Goal: Entertainment & Leisure: Consume media (video, audio)

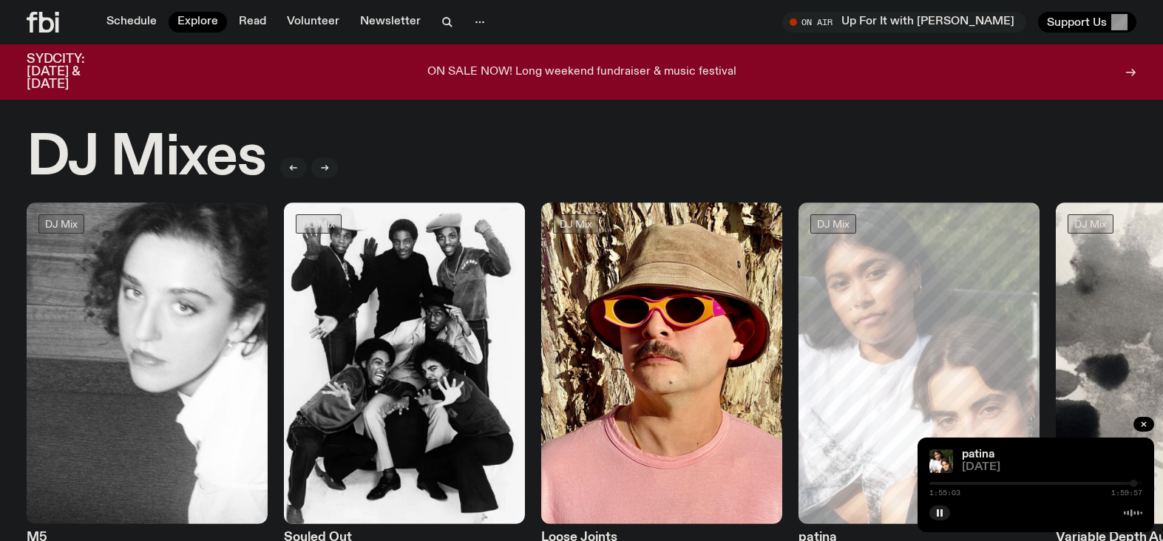
scroll to position [140, 0]
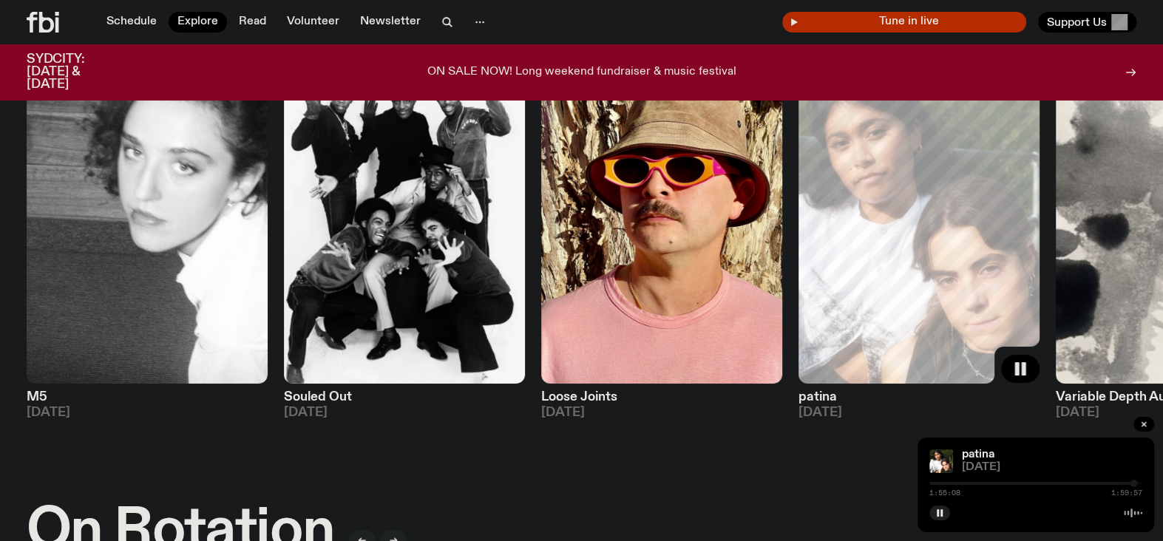
click at [916, 21] on span "Tune in live" at bounding box center [908, 21] width 220 height 11
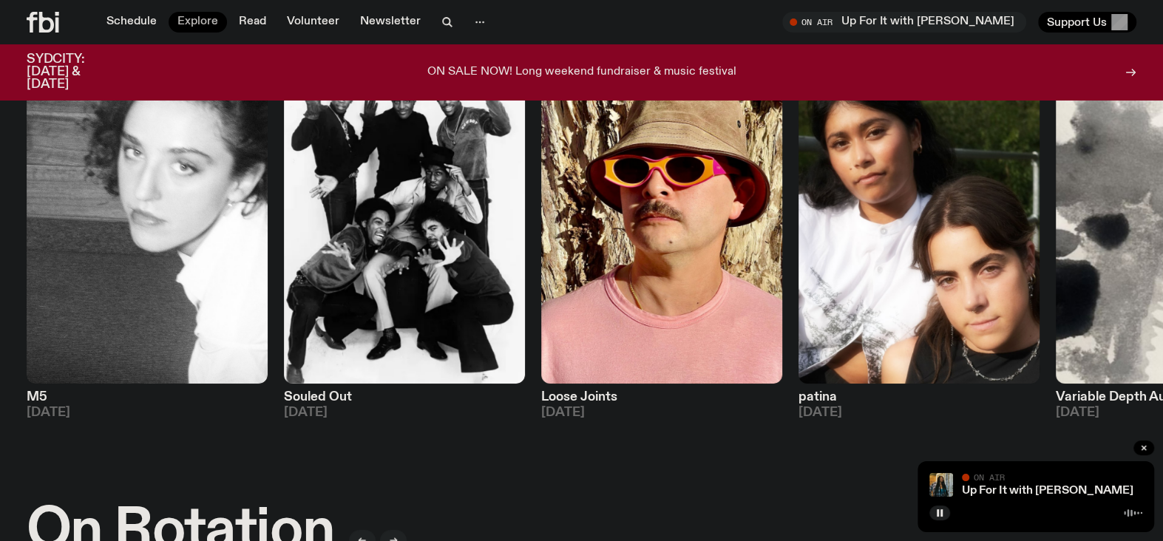
click at [200, 25] on link "Explore" at bounding box center [198, 22] width 58 height 21
click at [207, 17] on link "Explore" at bounding box center [198, 22] width 58 height 21
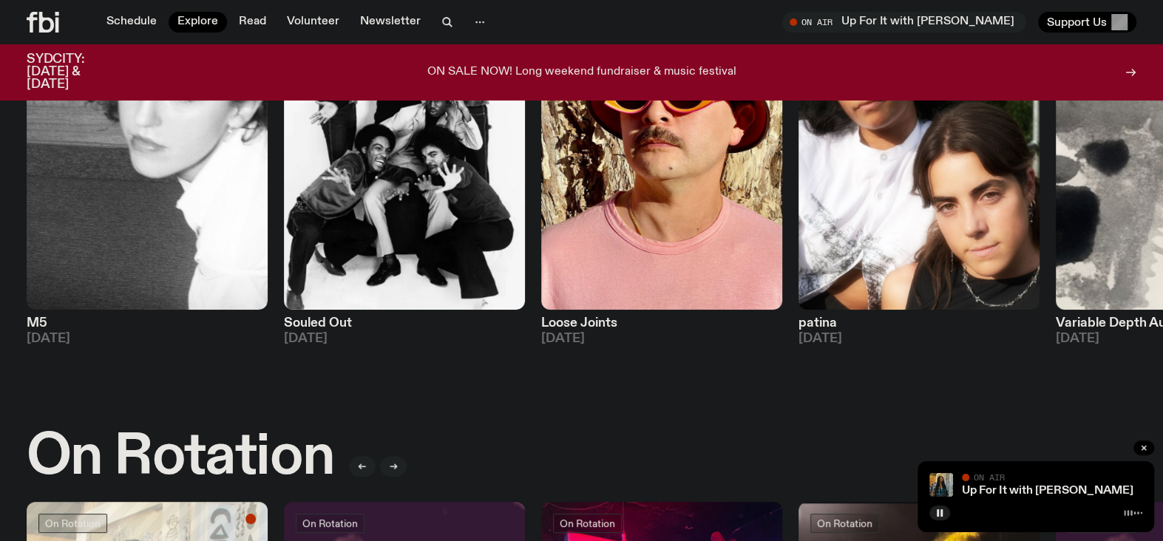
scroll to position [0, 0]
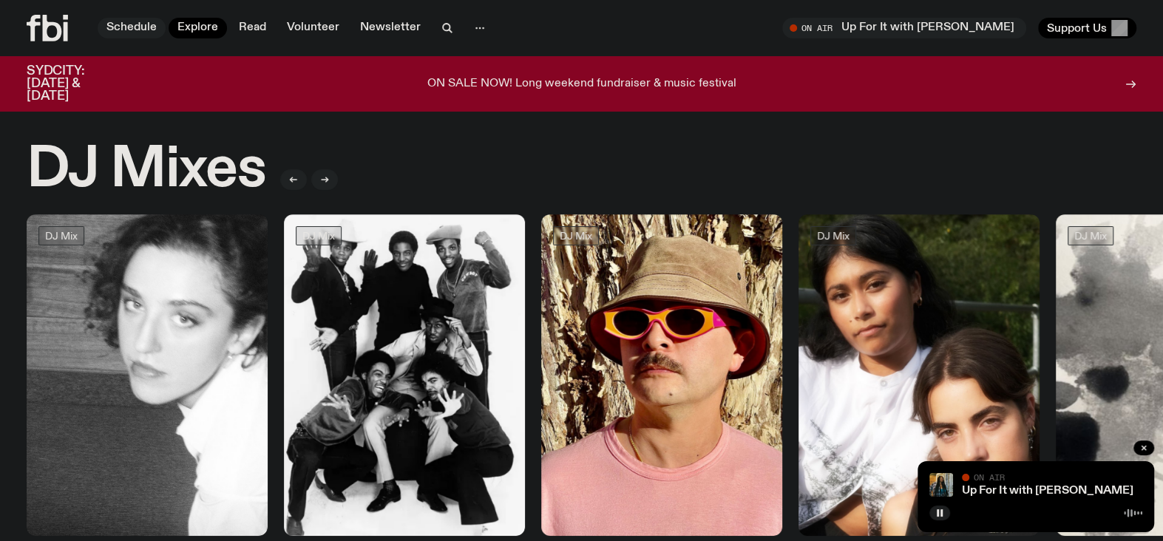
click at [116, 26] on link "Schedule" at bounding box center [132, 28] width 68 height 21
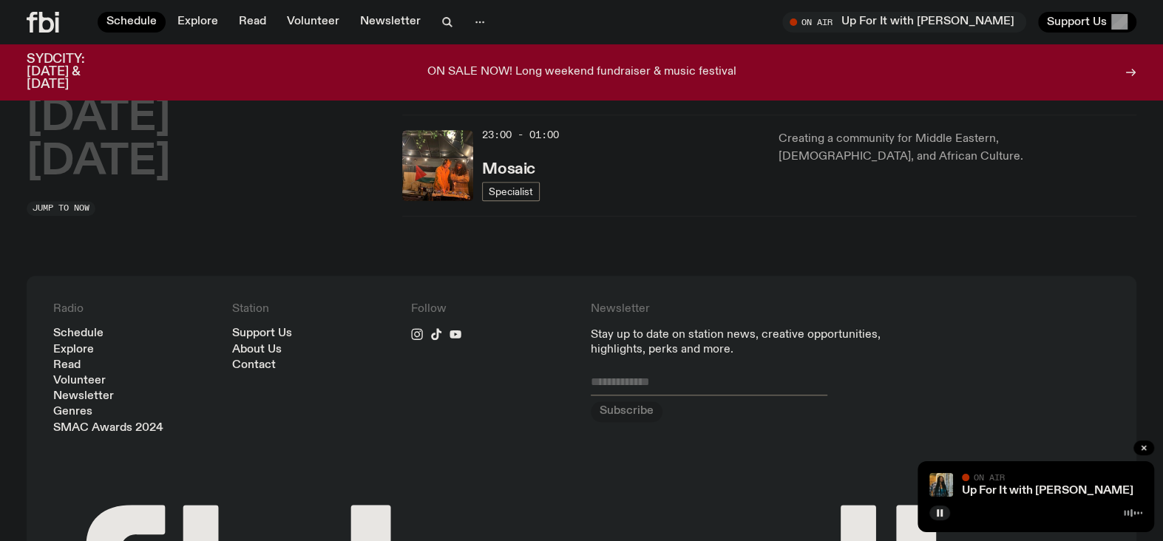
scroll to position [805, 0]
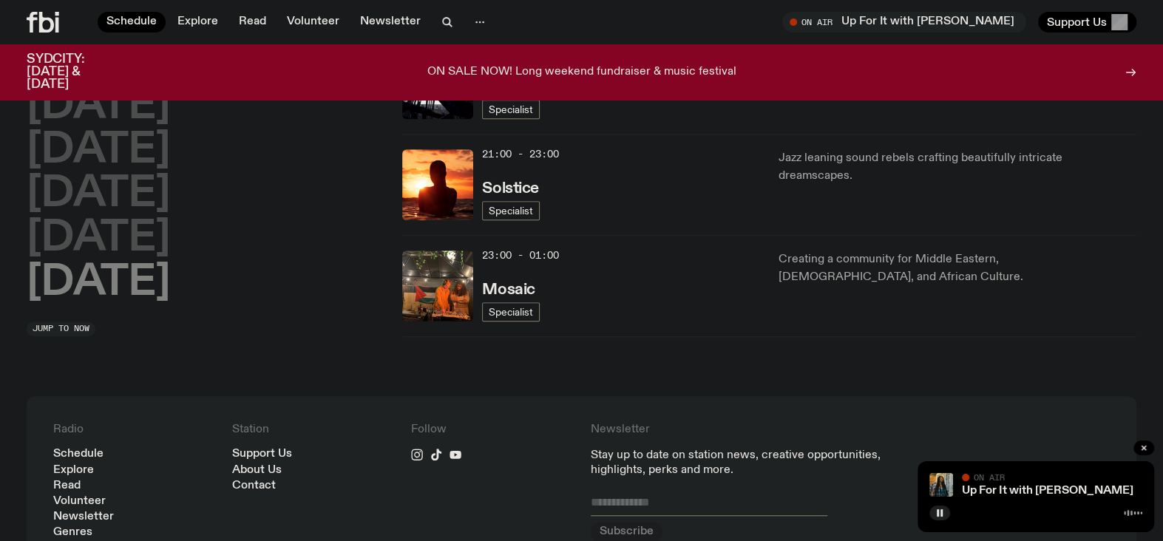
click at [102, 280] on h2 "[DATE]" at bounding box center [98, 282] width 143 height 41
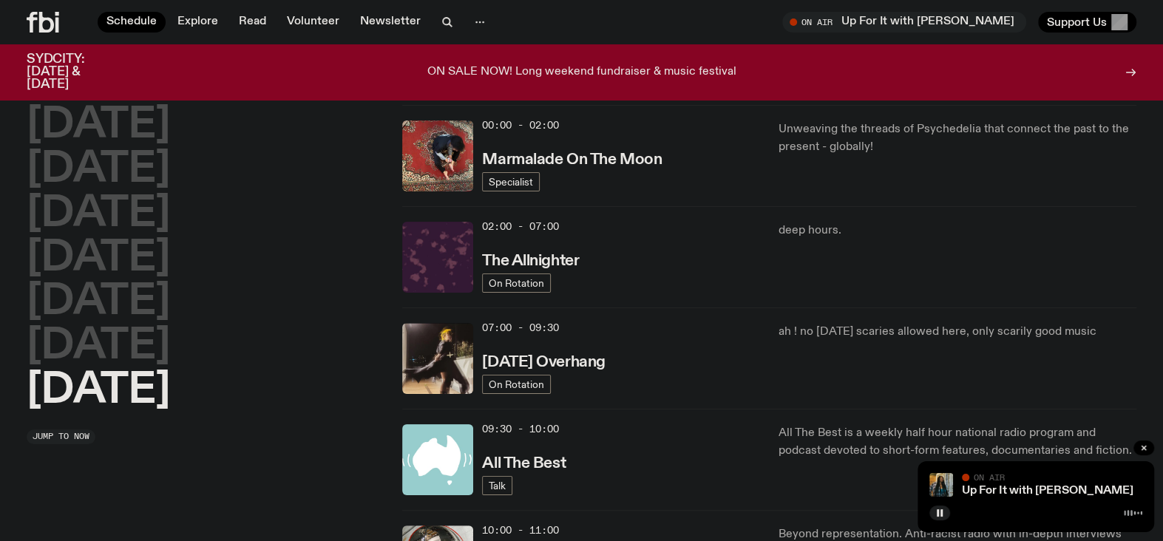
scroll to position [0, 0]
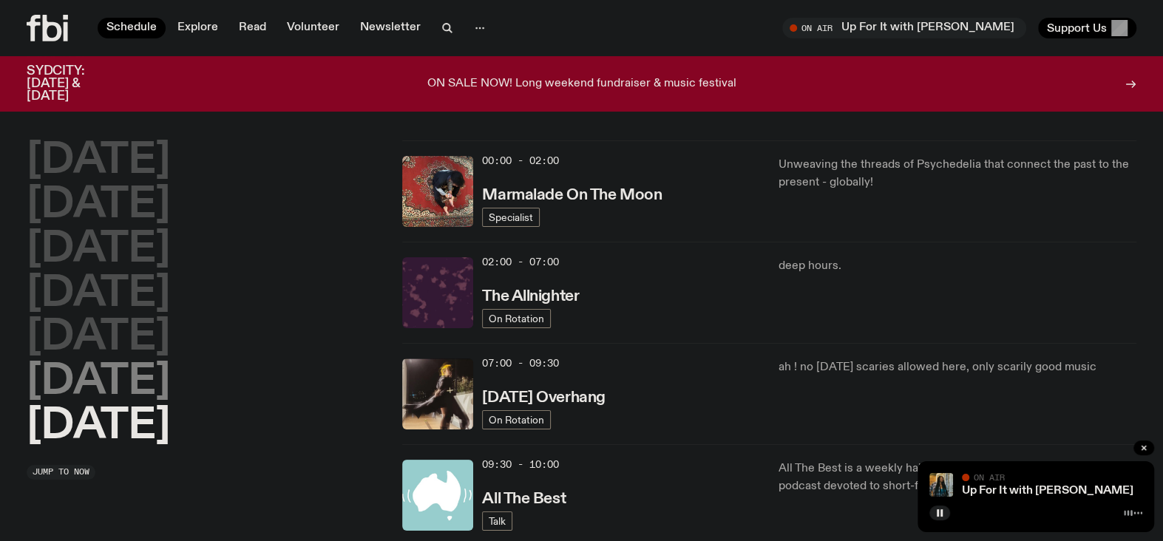
click at [123, 381] on h2 "[DATE]" at bounding box center [98, 382] width 143 height 41
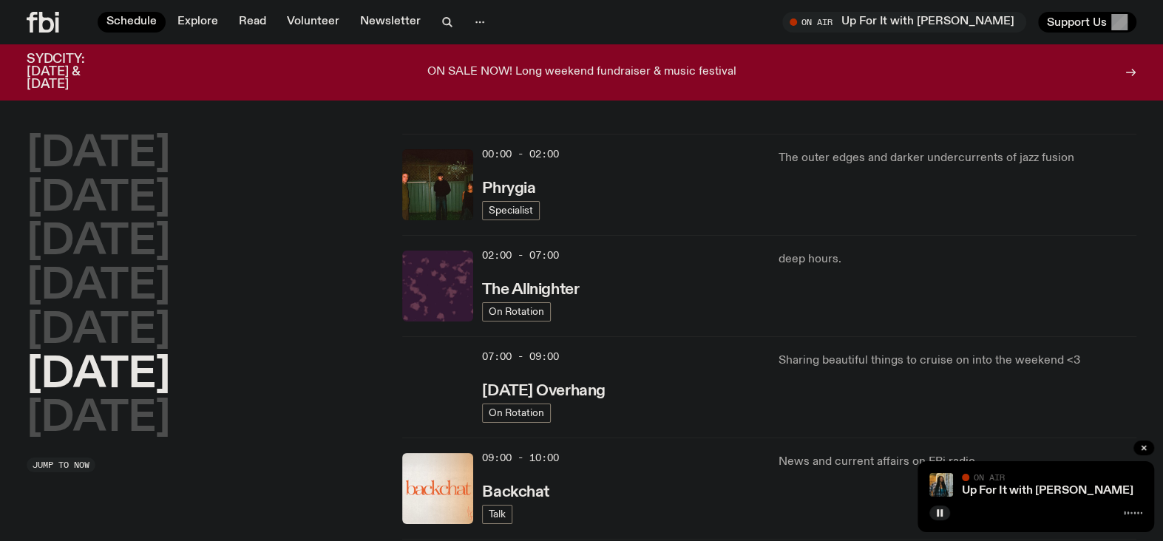
scroll to position [285, 0]
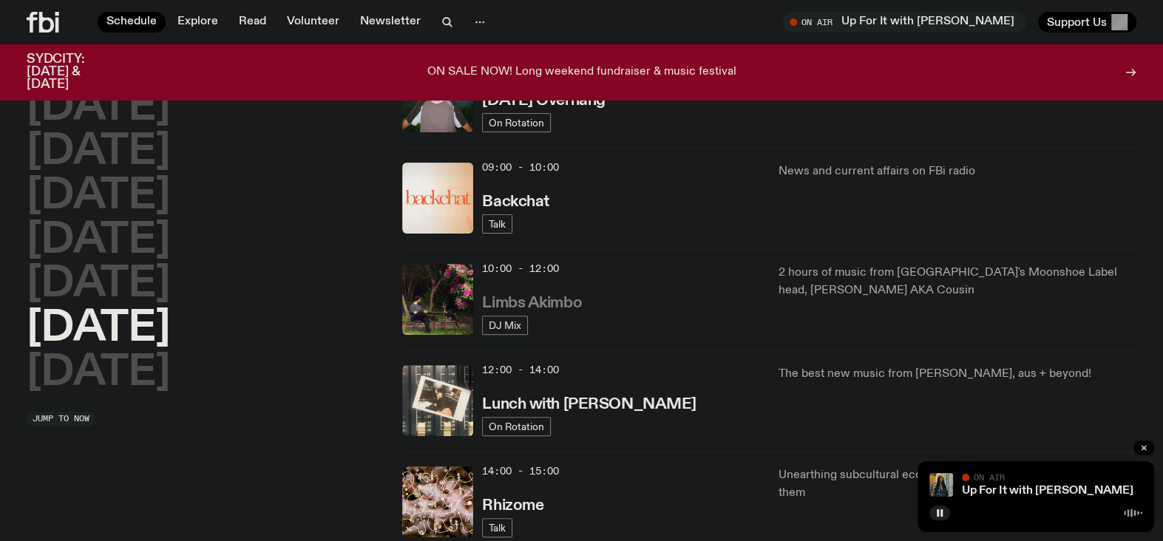
click at [535, 307] on h3 "Limbs Akimbo" at bounding box center [532, 304] width 100 height 16
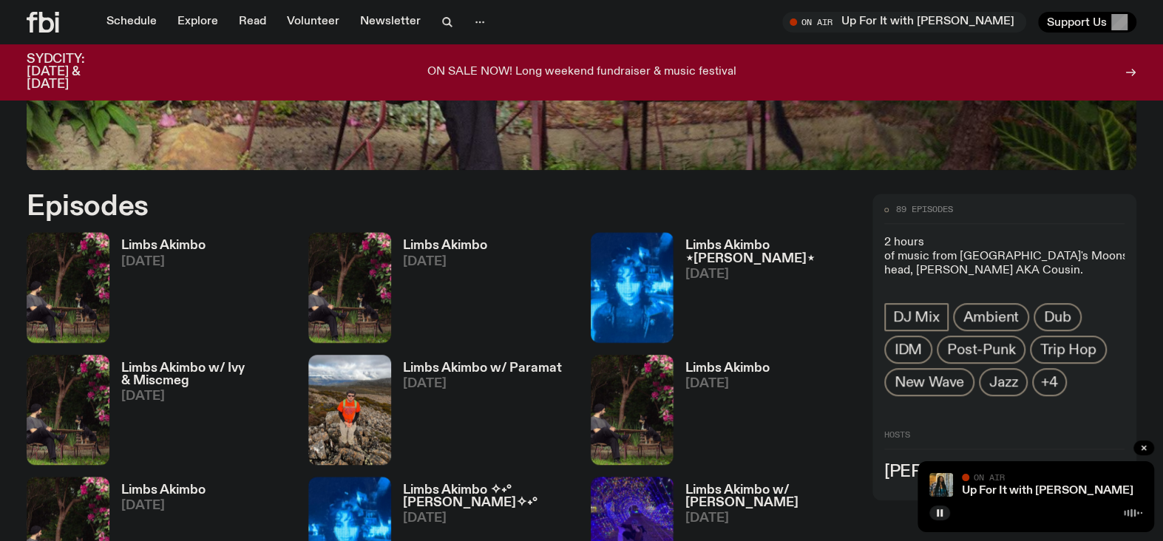
scroll to position [729, 0]
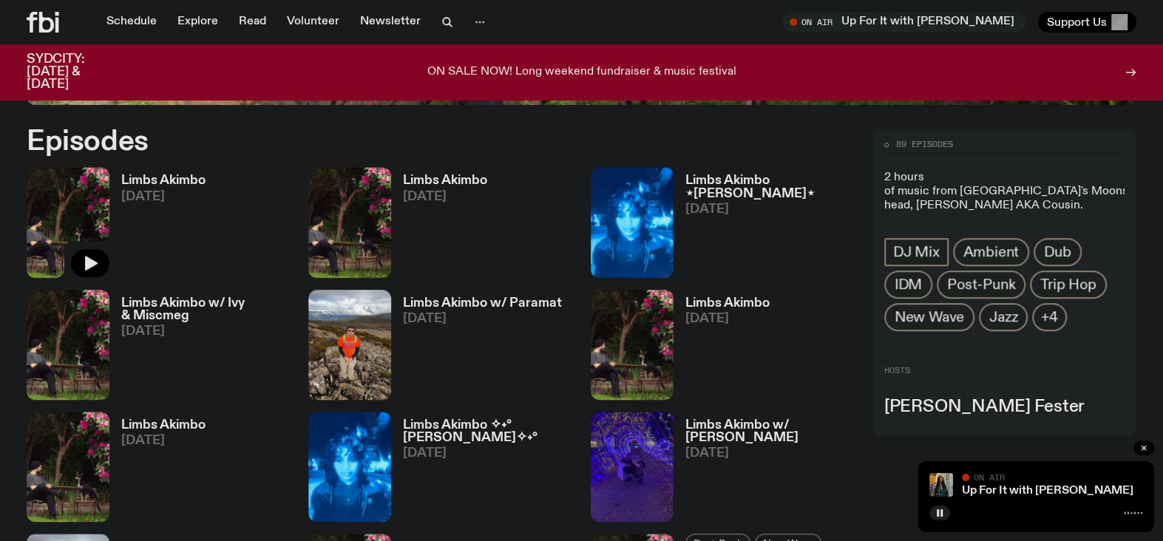
click at [65, 208] on img at bounding box center [68, 222] width 83 height 110
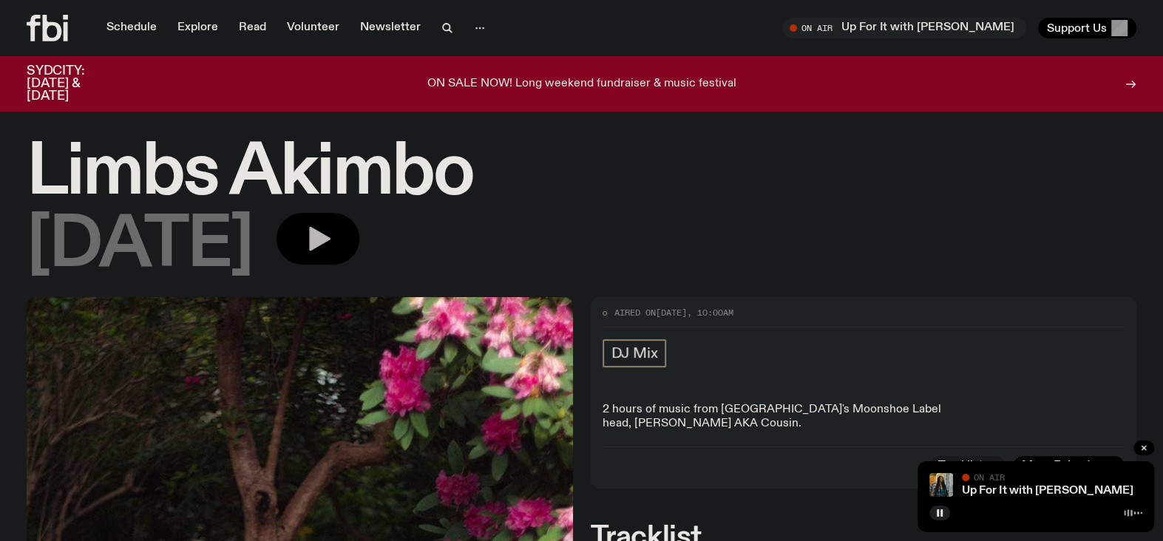
click at [359, 247] on button "button" at bounding box center [317, 239] width 83 height 52
